Goal: Task Accomplishment & Management: Manage account settings

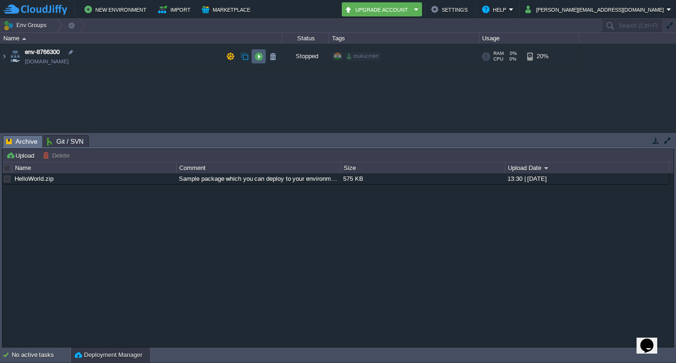
click at [257, 62] on td at bounding box center [259, 56] width 14 height 14
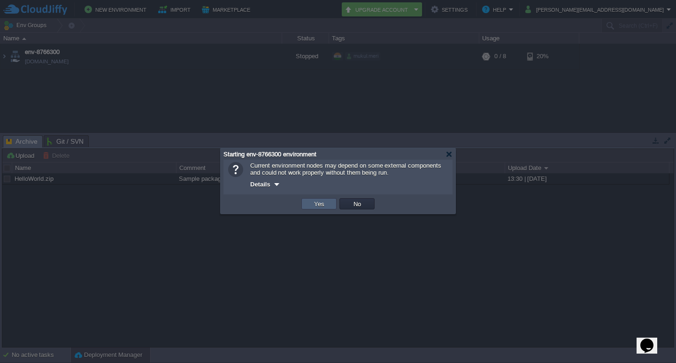
click at [320, 208] on button "Yes" at bounding box center [319, 204] width 16 height 8
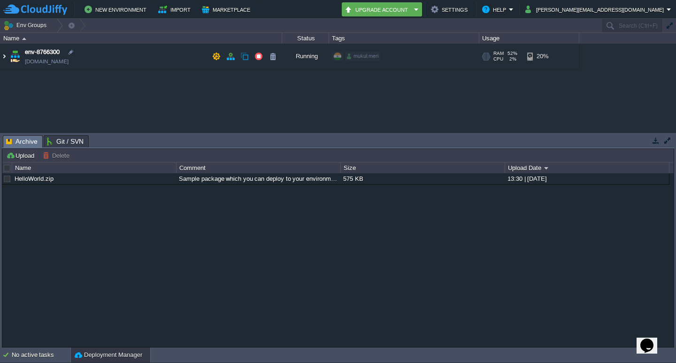
click at [1, 55] on img at bounding box center [4, 56] width 8 height 25
